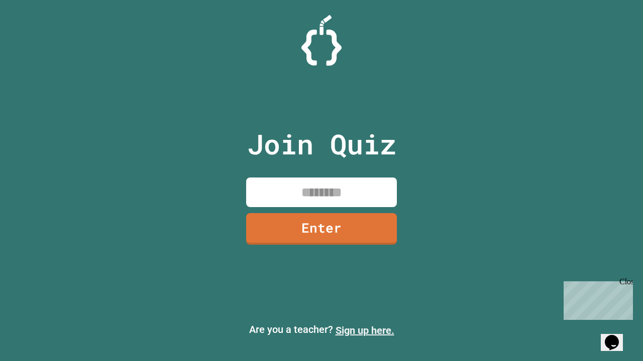
click at [364, 331] on link "Sign up here." at bounding box center [364, 331] width 59 height 12
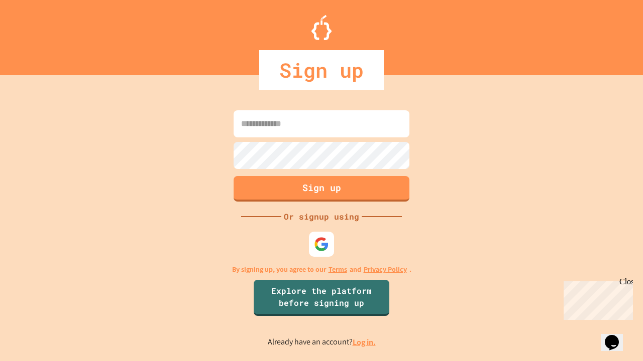
click at [364, 342] on link "Log in." at bounding box center [363, 342] width 23 height 11
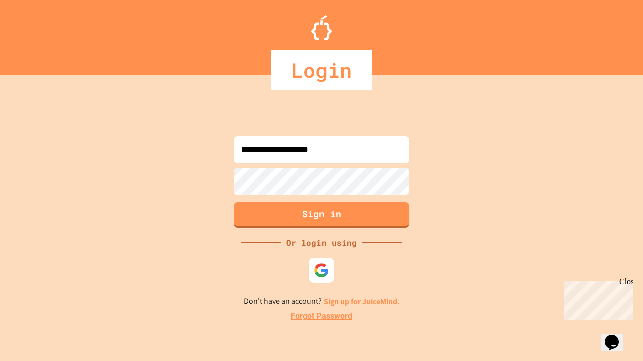
type input "**********"
